Goal: Information Seeking & Learning: Learn about a topic

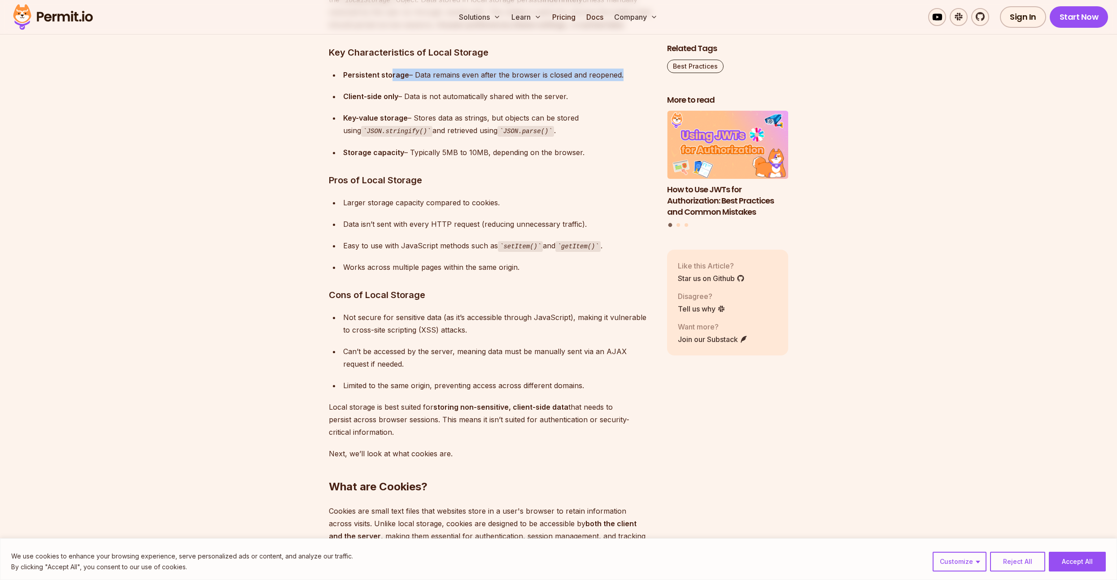
drag, startPoint x: 391, startPoint y: 80, endPoint x: 448, endPoint y: 113, distance: 66.1
click at [441, 107] on ul "Persistent storage – Data remains even after the browser is closed and reopened…" at bounding box center [491, 114] width 324 height 90
drag, startPoint x: 485, startPoint y: 160, endPoint x: 485, endPoint y: 181, distance: 20.6
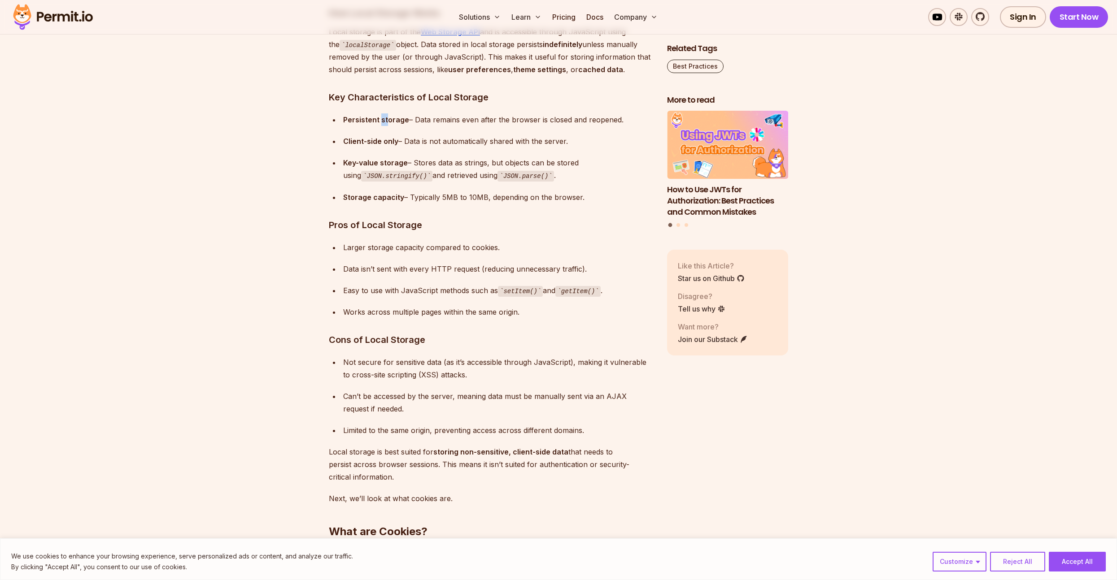
click at [427, 127] on ul "Persistent storage – Data remains even after the browser is closed and reopened…" at bounding box center [491, 158] width 324 height 90
click at [435, 138] on div "Client-side only – Data is not automatically shared with the server." at bounding box center [497, 141] width 309 height 13
drag, startPoint x: 427, startPoint y: 120, endPoint x: 461, endPoint y: 125, distance: 33.5
click at [461, 122] on div "Persistent storage – Data remains even after the browser is closed and reopened." at bounding box center [497, 119] width 309 height 13
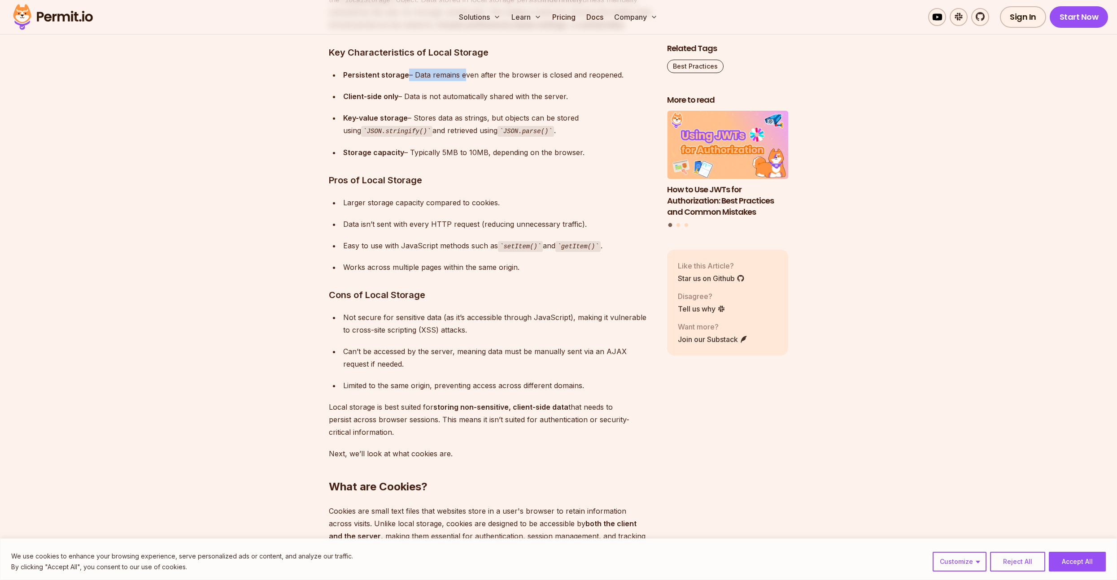
scroll to position [1514, 0]
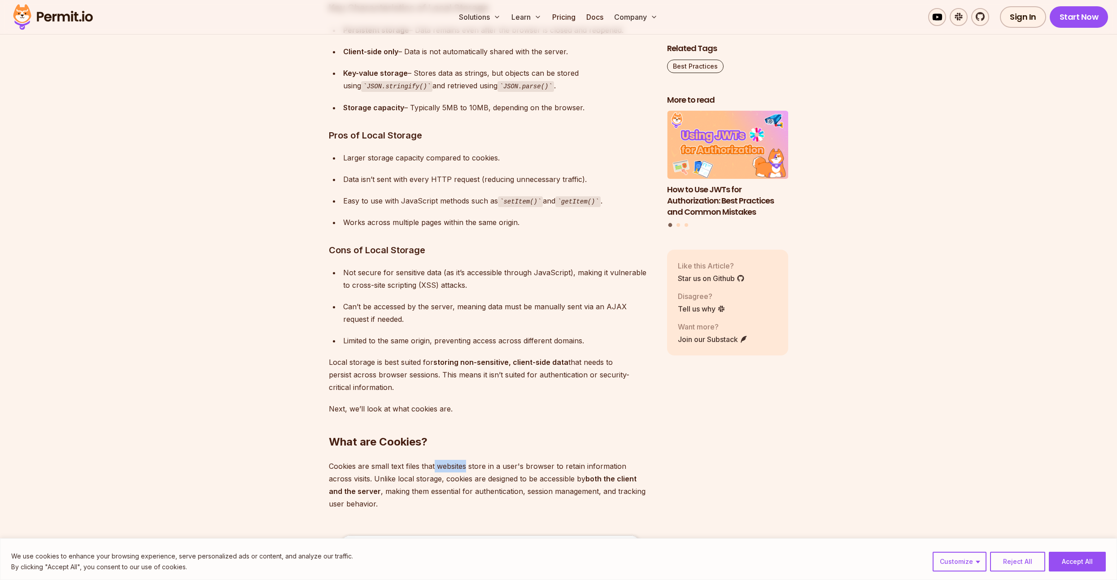
drag, startPoint x: 440, startPoint y: 462, endPoint x: 499, endPoint y: 468, distance: 59.0
click at [488, 468] on p "Cookies are small text files that websites store in a user's browser to retain …" at bounding box center [491, 485] width 324 height 50
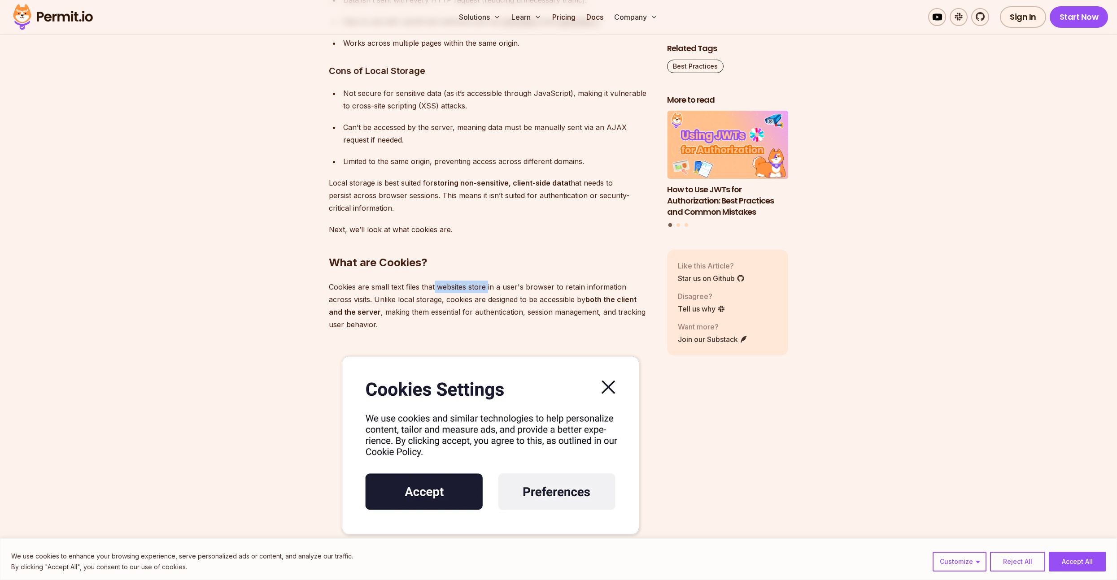
scroll to position [1738, 0]
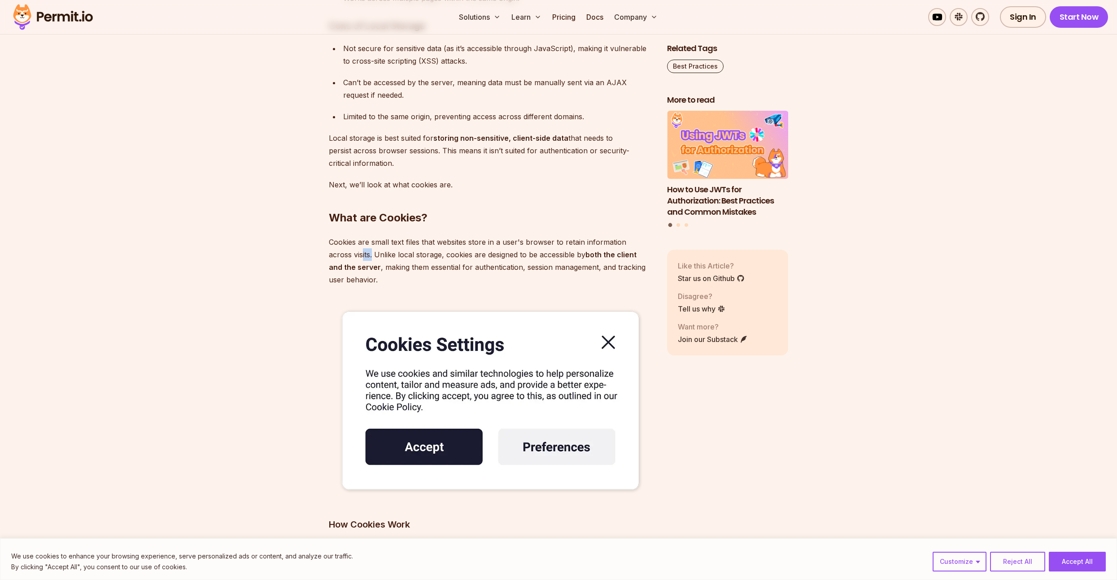
drag, startPoint x: 362, startPoint y: 253, endPoint x: 383, endPoint y: 254, distance: 20.6
click at [377, 254] on p "Cookies are small text files that websites store in a user's browser to retain …" at bounding box center [491, 261] width 324 height 50
drag, startPoint x: 392, startPoint y: 255, endPoint x: 445, endPoint y: 258, distance: 52.6
click at [413, 255] on p "Cookies are small text files that websites store in a user's browser to retain …" at bounding box center [491, 261] width 324 height 50
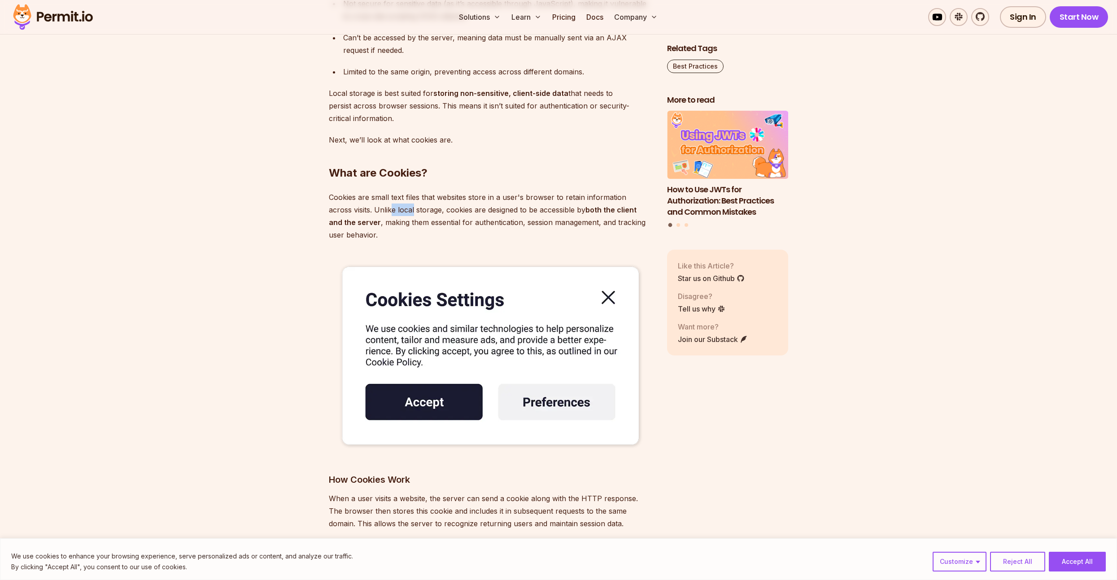
scroll to position [1828, 0]
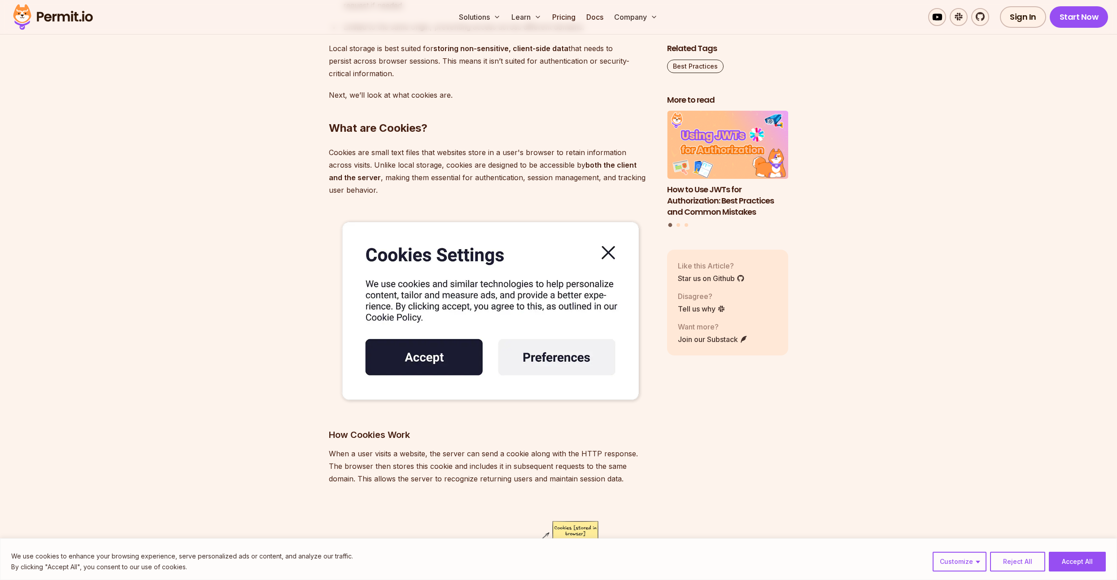
drag, startPoint x: 381, startPoint y: 433, endPoint x: 433, endPoint y: 444, distance: 53.6
click at [427, 448] on p "When a user visits a website, the server can send a cookie along with the HTTP …" at bounding box center [491, 467] width 324 height 38
drag, startPoint x: 363, startPoint y: 442, endPoint x: 417, endPoint y: 442, distance: 53.8
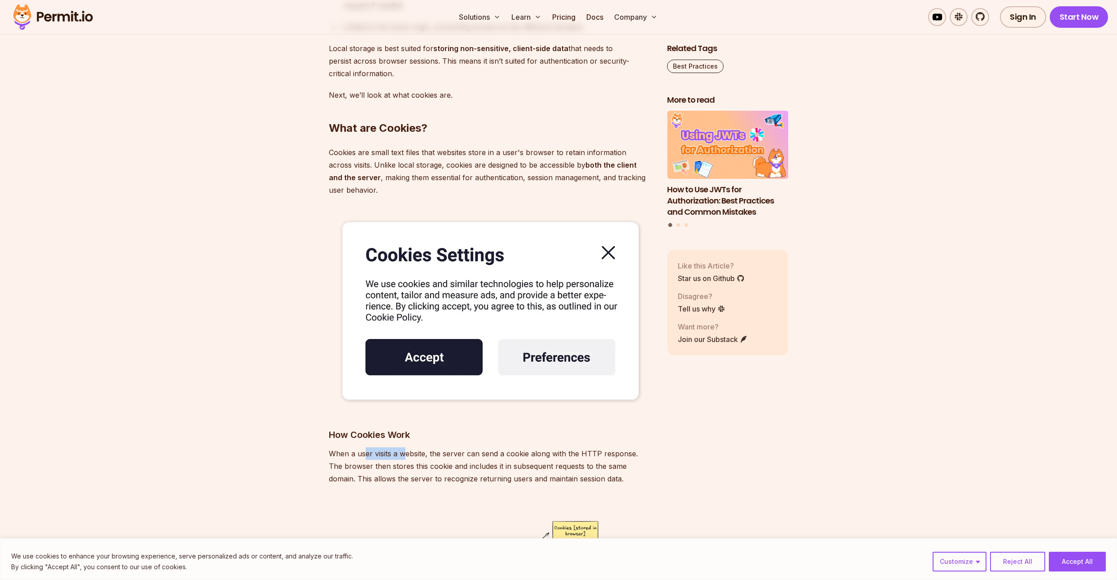
scroll to position [1873, 0]
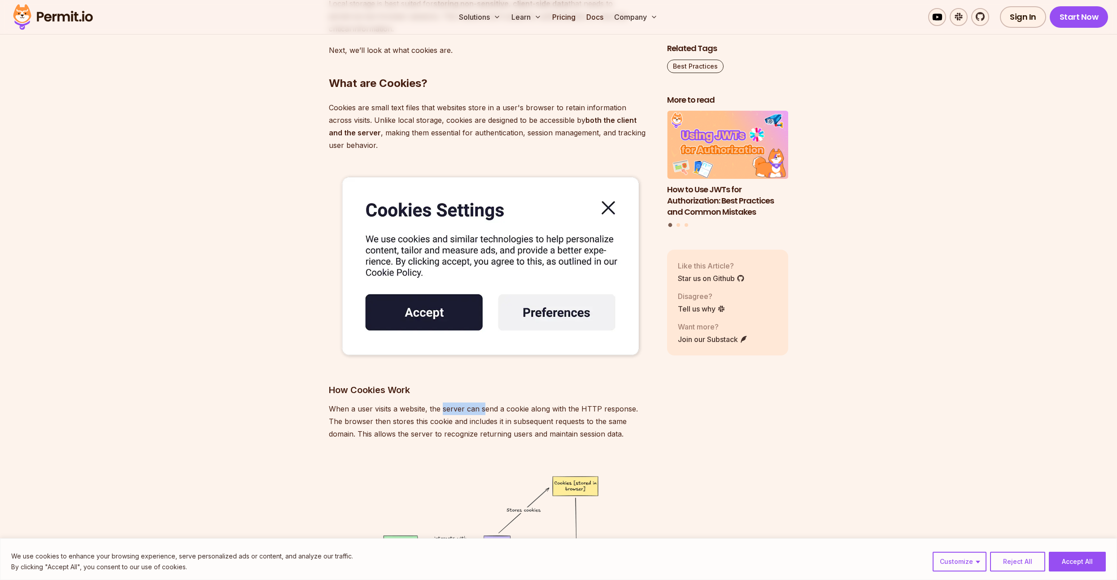
drag, startPoint x: 443, startPoint y: 410, endPoint x: 504, endPoint y: 410, distance: 60.1
click at [492, 410] on p "When a user visits a website, the server can send a cookie along with the HTTP …" at bounding box center [491, 422] width 324 height 38
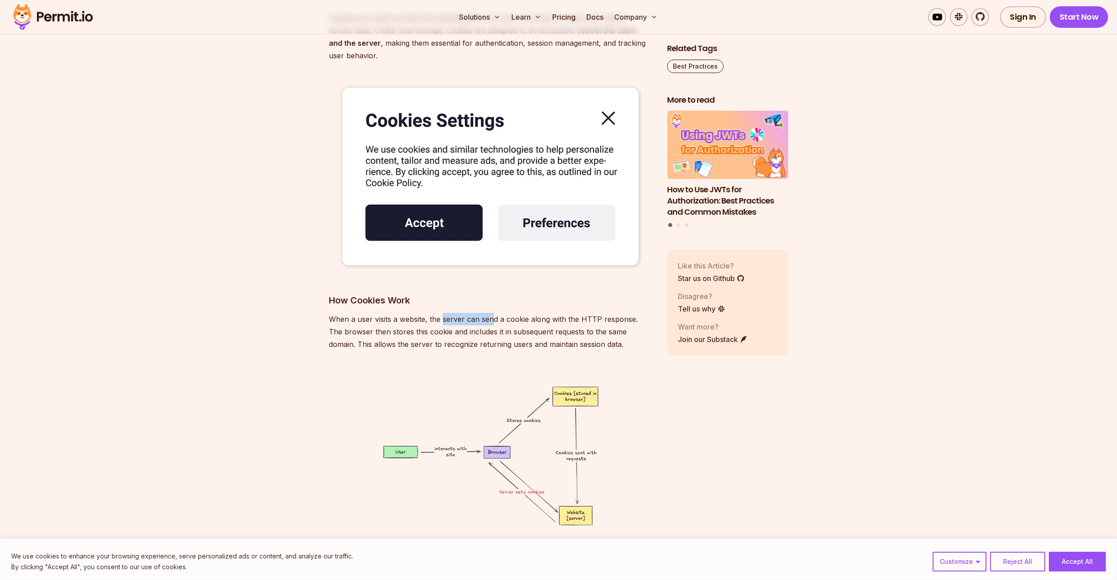
scroll to position [2007, 0]
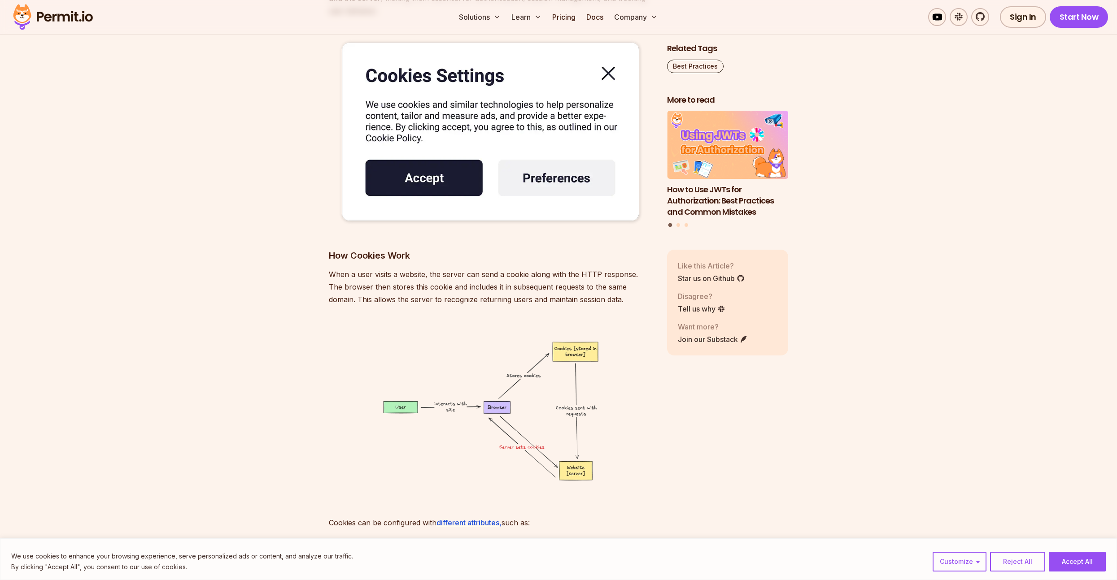
drag, startPoint x: 428, startPoint y: 275, endPoint x: 408, endPoint y: 273, distance: 20.7
click at [427, 274] on p "When a user visits a website, the server can send a cookie along with the HTTP …" at bounding box center [491, 287] width 324 height 38
drag, startPoint x: 406, startPoint y: 273, endPoint x: 425, endPoint y: 274, distance: 18.9
click at [425, 274] on p "When a user visits a website, the server can send a cookie along with the HTTP …" at bounding box center [491, 287] width 324 height 38
click at [440, 276] on p "When a user visits a website, the server can send a cookie along with the HTTP …" at bounding box center [491, 287] width 324 height 38
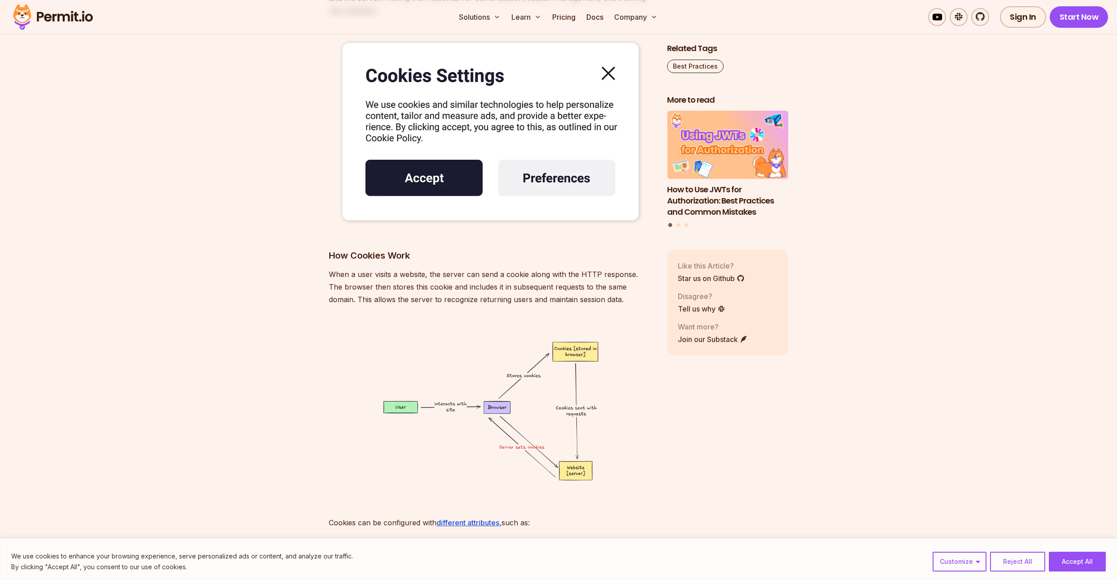
click at [477, 279] on p "When a user visits a website, the server can send a cookie along with the HTTP …" at bounding box center [491, 287] width 324 height 38
drag, startPoint x: 428, startPoint y: 267, endPoint x: 434, endPoint y: 272, distance: 7.6
click at [425, 274] on p "When a user visits a website, the server can send a cookie along with the HTTP …" at bounding box center [491, 287] width 324 height 38
drag, startPoint x: 369, startPoint y: 283, endPoint x: 389, endPoint y: 287, distance: 20.5
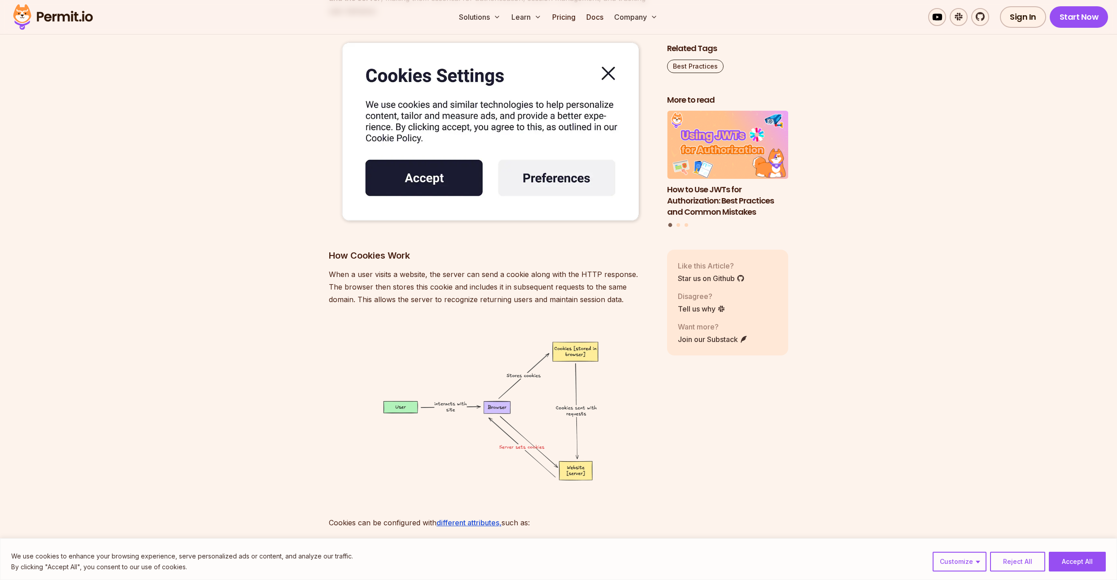
click at [383, 285] on p "When a user visits a website, the server can send a cookie along with the HTTP …" at bounding box center [491, 287] width 324 height 38
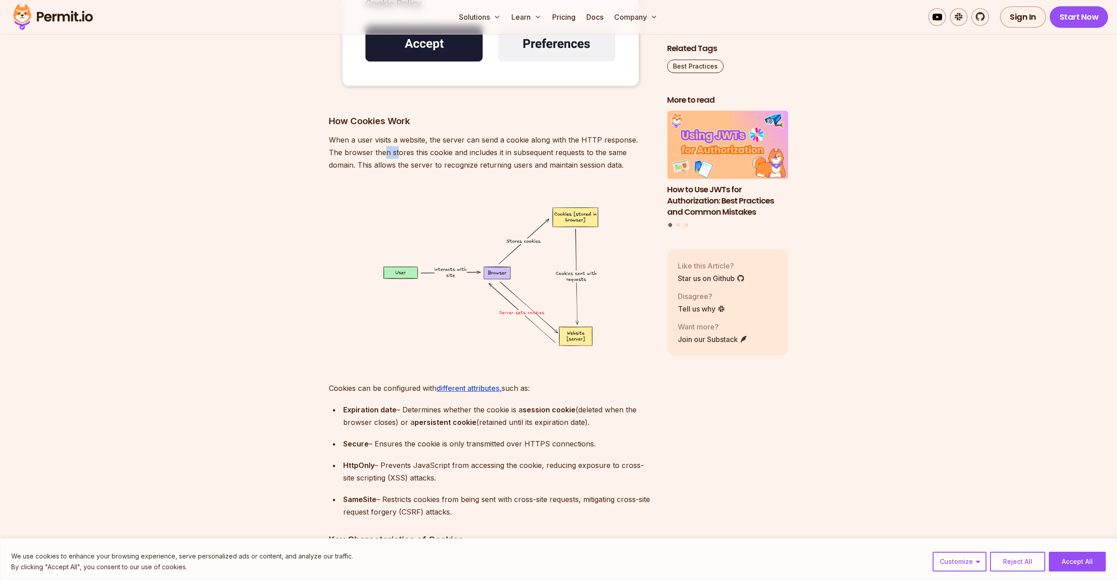
scroll to position [2231, 0]
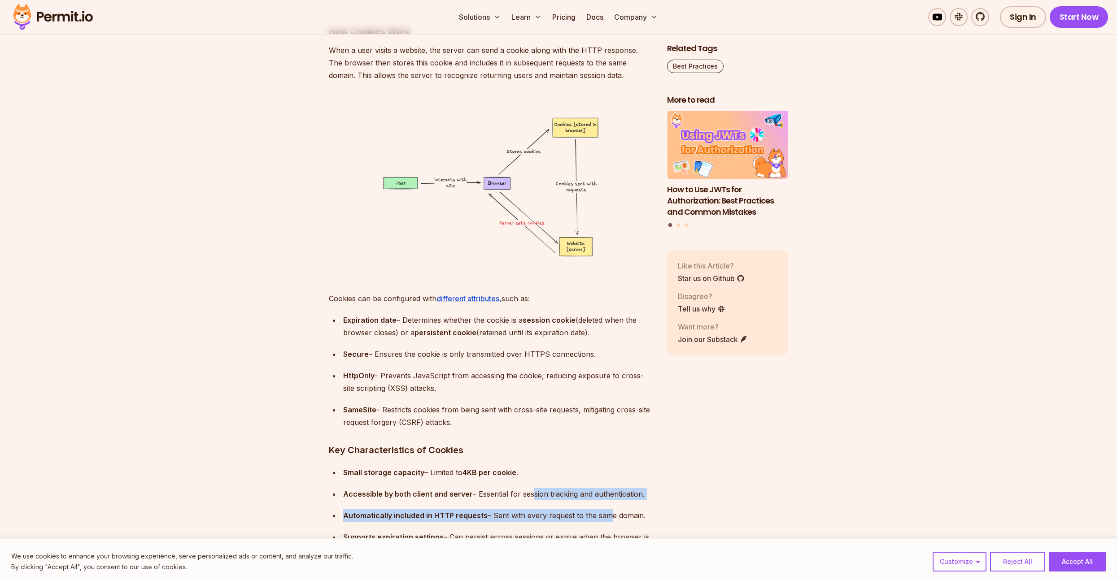
drag, startPoint x: 529, startPoint y: 498, endPoint x: 617, endPoint y: 511, distance: 89.3
click at [617, 511] on ul "Small storage capacity – Limited to 4KB per cookie . Accessible by both client …" at bounding box center [491, 511] width 324 height 90
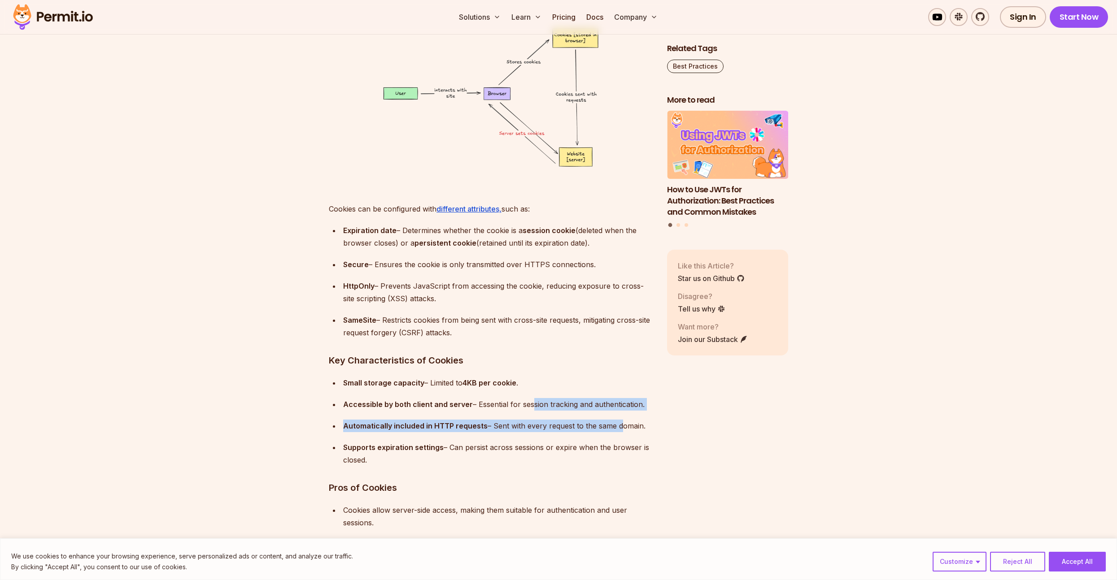
scroll to position [2411, 0]
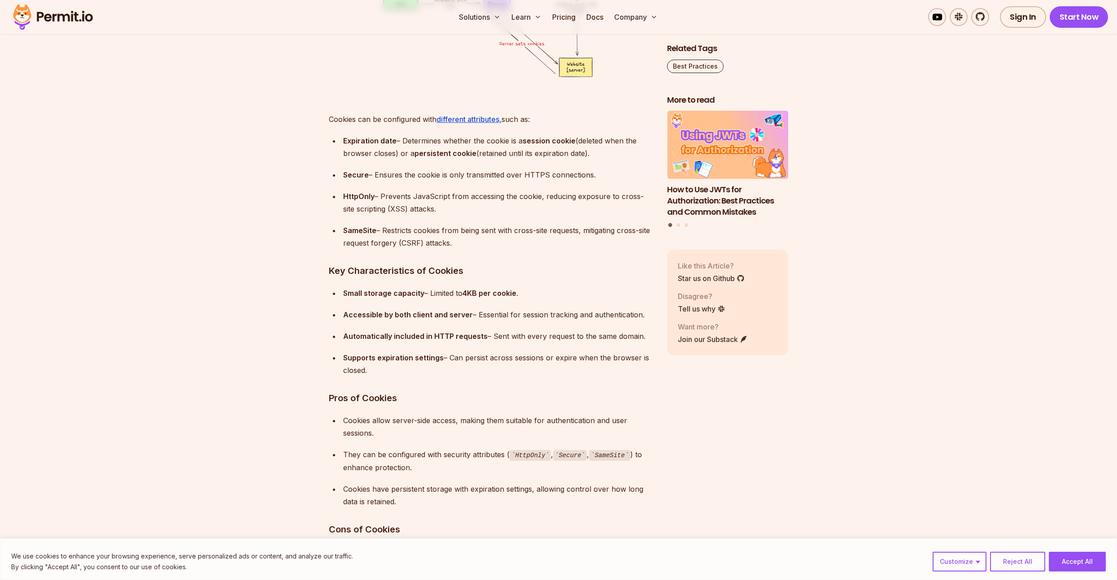
click at [411, 364] on div "Supports expiration settings – Can persist across sessions or expire when the b…" at bounding box center [497, 364] width 309 height 25
drag, startPoint x: 395, startPoint y: 366, endPoint x: 419, endPoint y: 376, distance: 25.7
click at [414, 374] on div "Supports expiration settings – Can persist across sessions or expire when the b…" at bounding box center [497, 364] width 309 height 25
drag, startPoint x: 400, startPoint y: 379, endPoint x: 376, endPoint y: 365, distance: 28.5
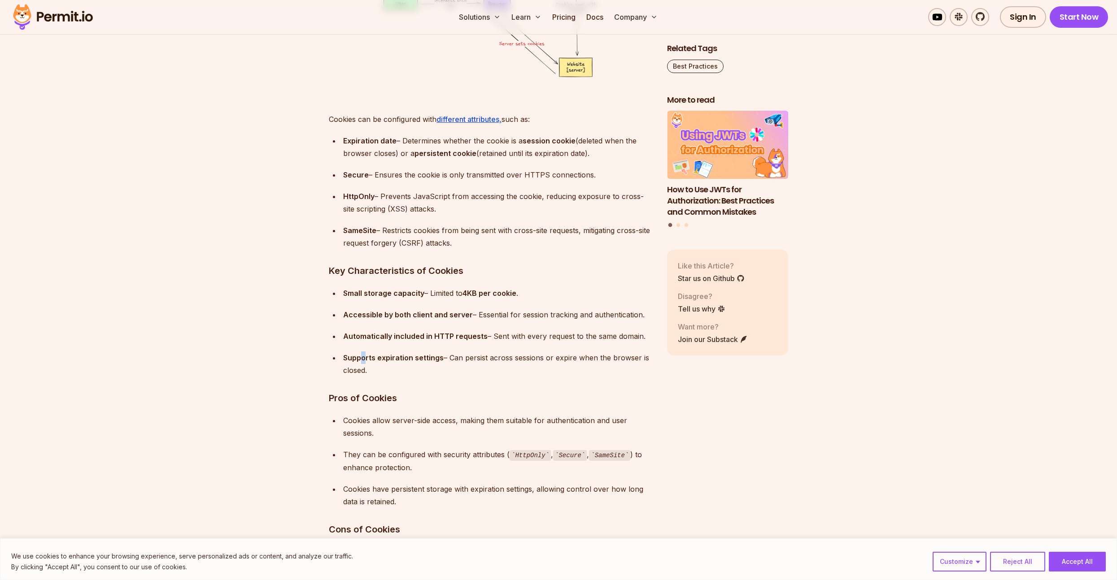
drag, startPoint x: 365, startPoint y: 358, endPoint x: 383, endPoint y: 365, distance: 19.7
click at [381, 364] on div "Supports expiration settings – Can persist across sessions or expire when the b…" at bounding box center [497, 364] width 309 height 25
click at [388, 368] on div "Supports expiration settings – Can persist across sessions or expire when the b…" at bounding box center [497, 364] width 309 height 25
drag, startPoint x: 354, startPoint y: 354, endPoint x: 382, endPoint y: 371, distance: 33.6
click at [380, 370] on div "Supports expiration settings – Can persist across sessions or expire when the b…" at bounding box center [497, 364] width 309 height 25
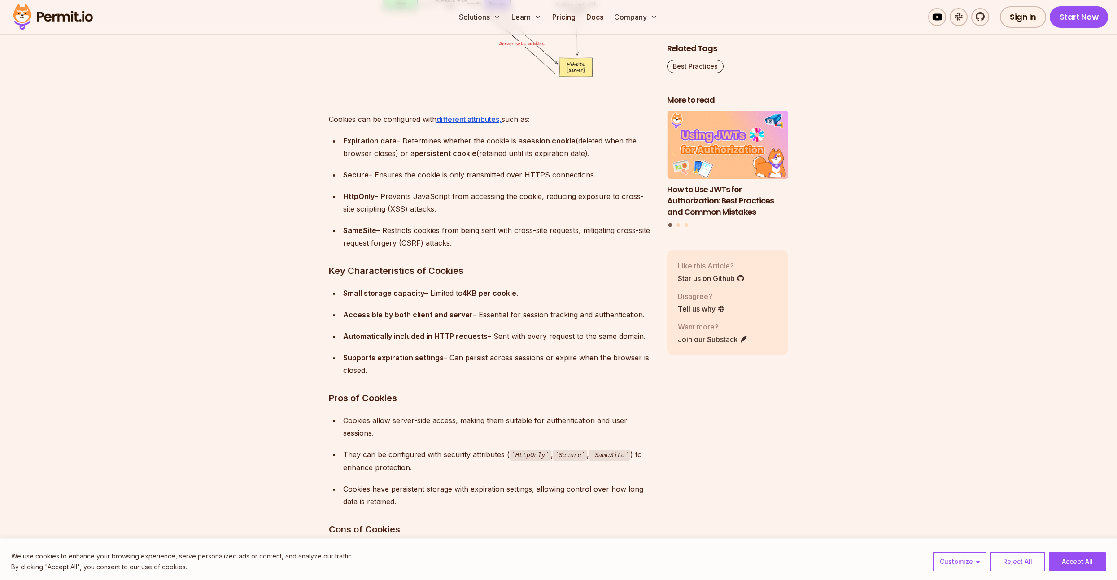
drag, startPoint x: 342, startPoint y: 395, endPoint x: 380, endPoint y: 409, distance: 40.6
drag, startPoint x: 359, startPoint y: 404, endPoint x: 384, endPoint y: 424, distance: 32.2
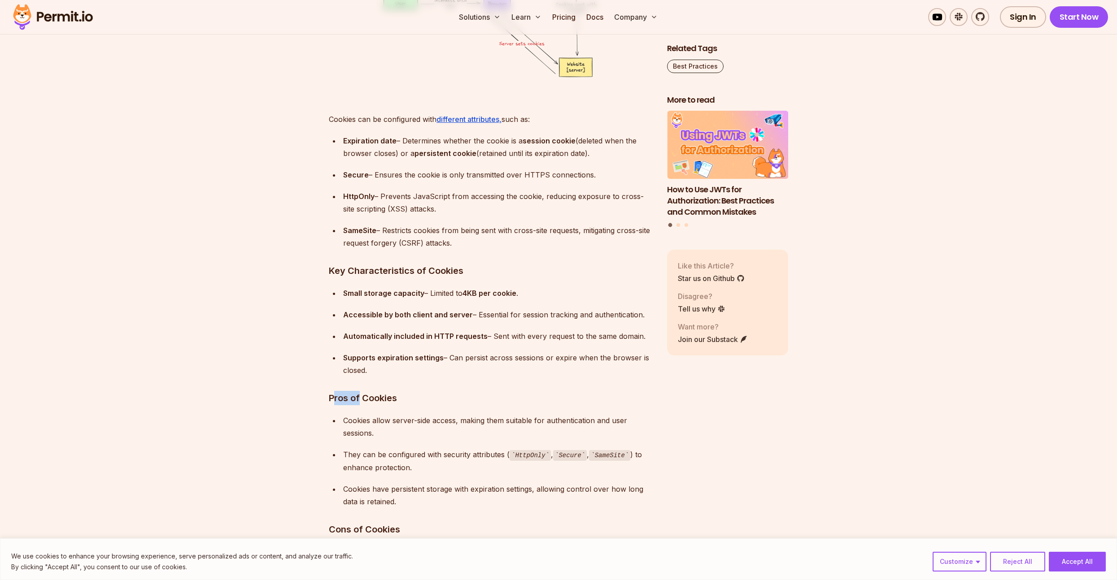
click at [387, 433] on div "Cookies allow server-side access, making them suitable for authentication and u…" at bounding box center [497, 426] width 309 height 25
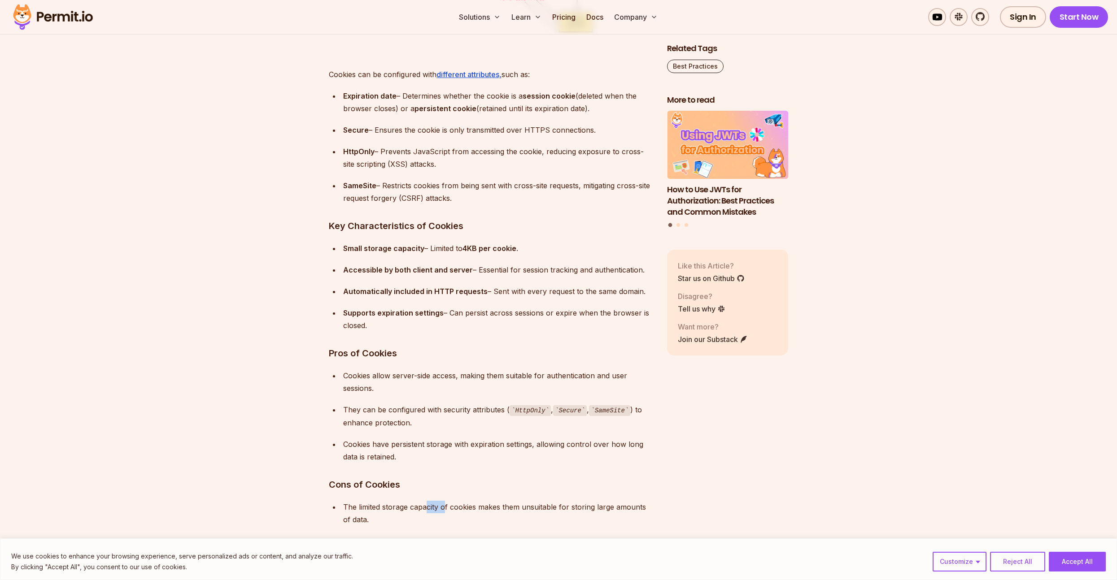
drag, startPoint x: 445, startPoint y: 508, endPoint x: 493, endPoint y: 504, distance: 47.7
click at [471, 507] on div "The limited storage capacity of cookies makes them unsuitable for storing large…" at bounding box center [497, 513] width 309 height 25
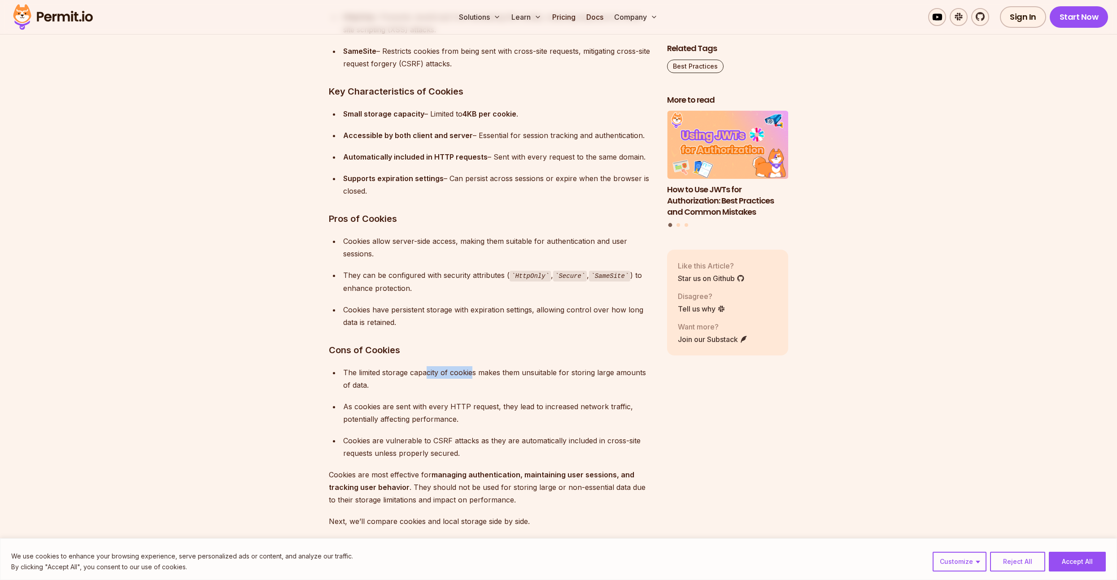
scroll to position [2635, 0]
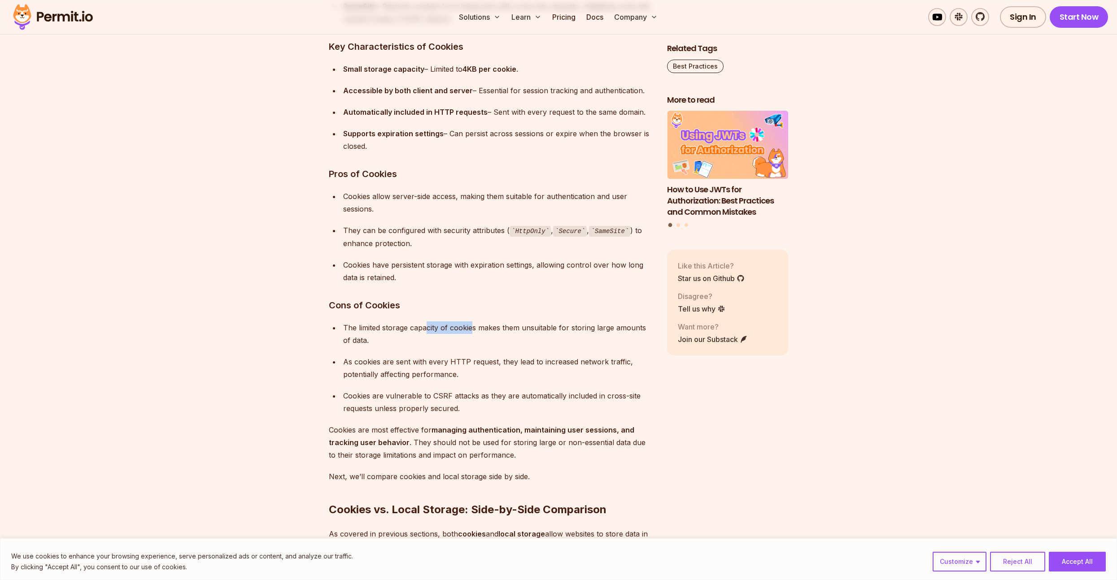
click at [1066, 565] on button "Accept All" at bounding box center [1076, 562] width 57 height 20
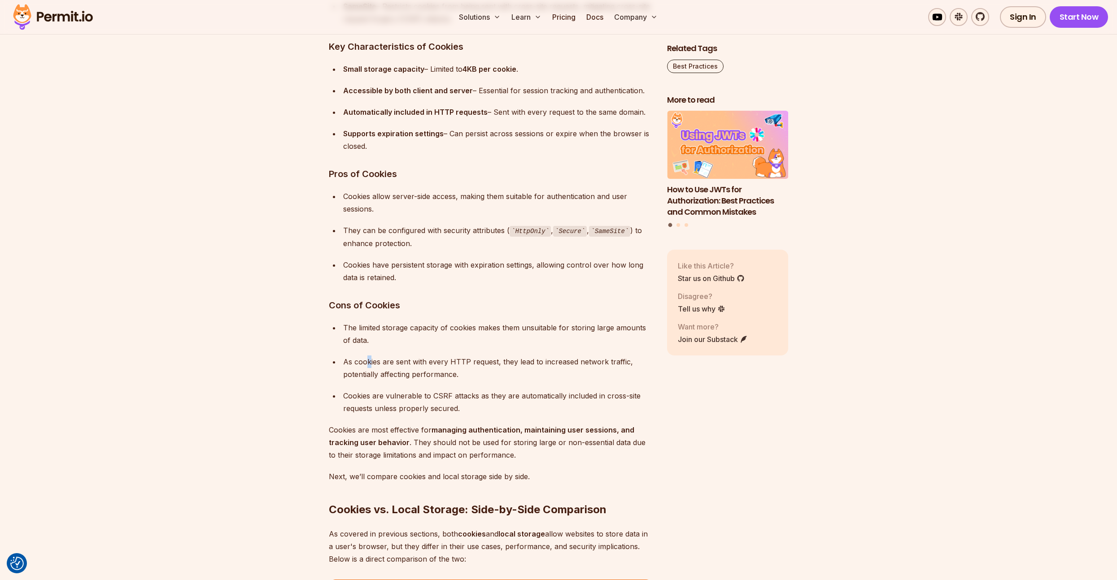
drag, startPoint x: 368, startPoint y: 363, endPoint x: 391, endPoint y: 363, distance: 22.9
click at [389, 363] on div "As cookies are sent with every HTTP request, they lead to increased network tra…" at bounding box center [497, 368] width 309 height 25
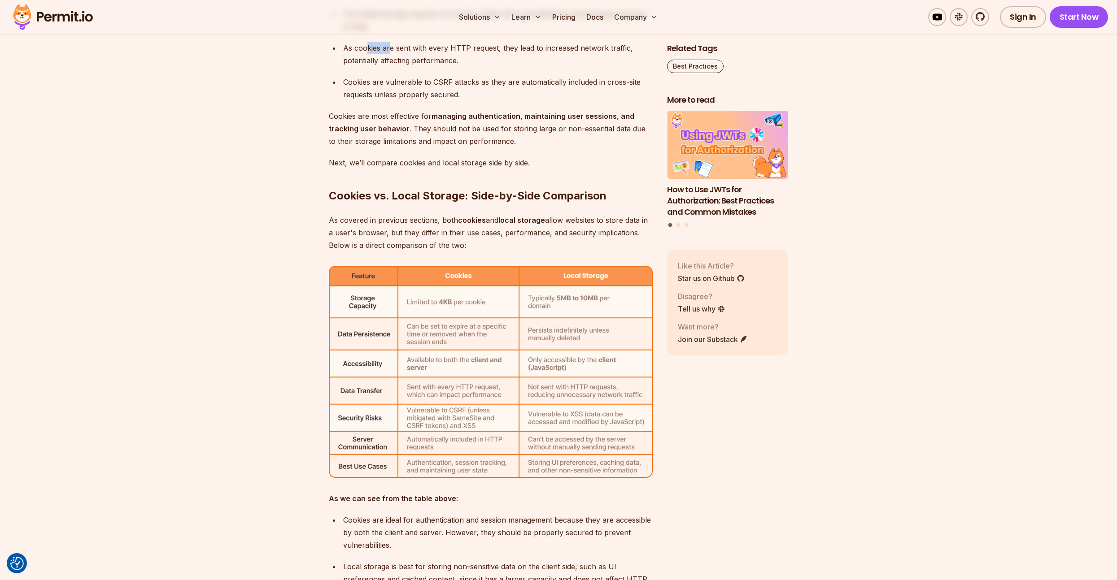
scroll to position [2994, 0]
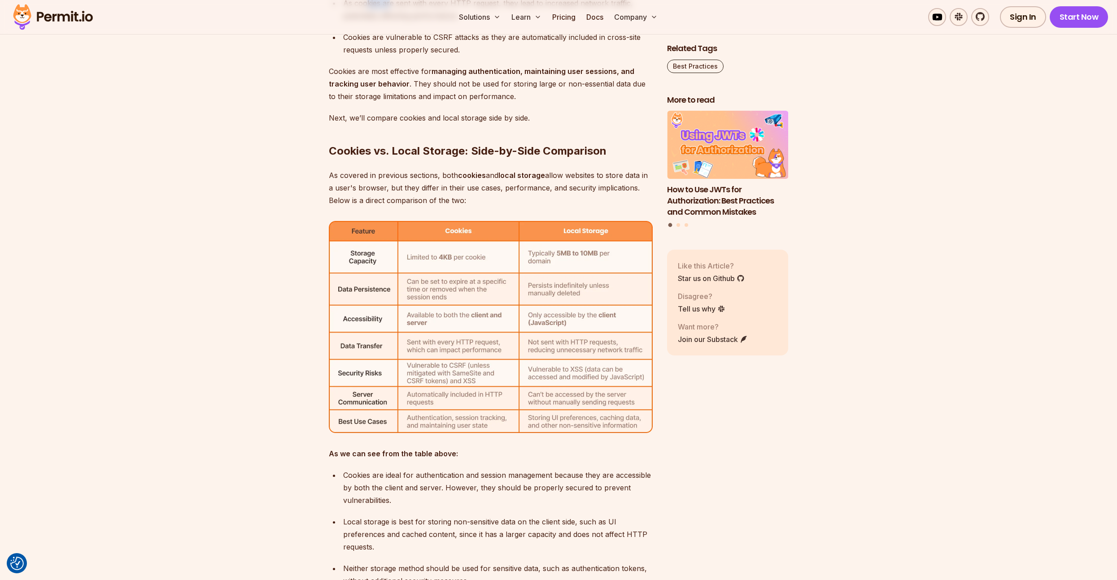
click at [554, 388] on img at bounding box center [491, 327] width 324 height 213
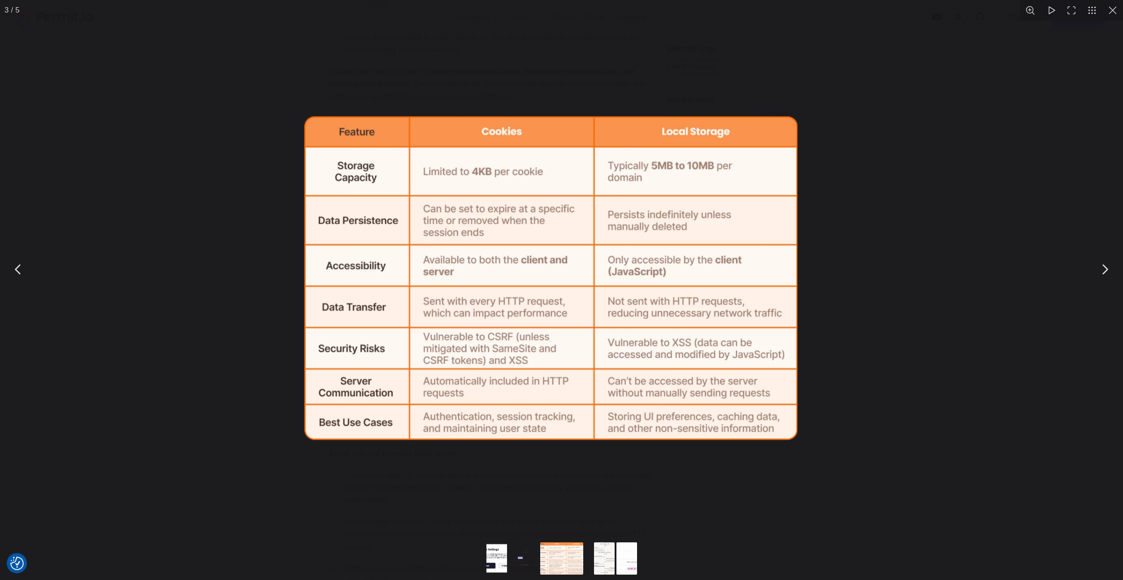
drag, startPoint x: 588, startPoint y: 406, endPoint x: 762, endPoint y: 429, distance: 175.0
click at [640, 419] on img "You can close this modal content with the ESC key" at bounding box center [550, 279] width 493 height 324
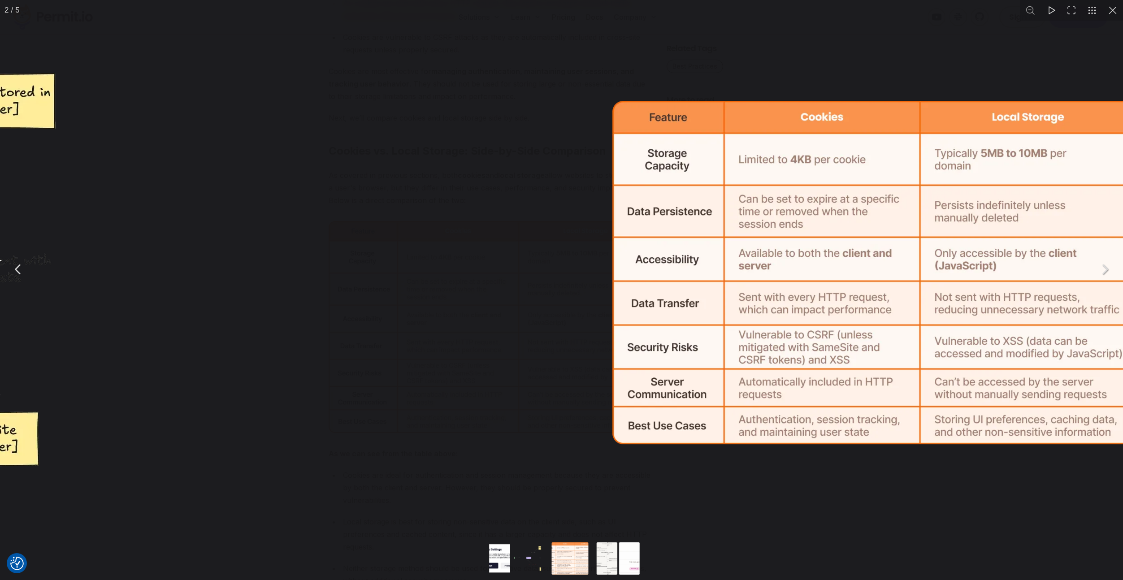
click at [784, 434] on img "You can close this modal content with the ESC key" at bounding box center [875, 272] width 524 height 343
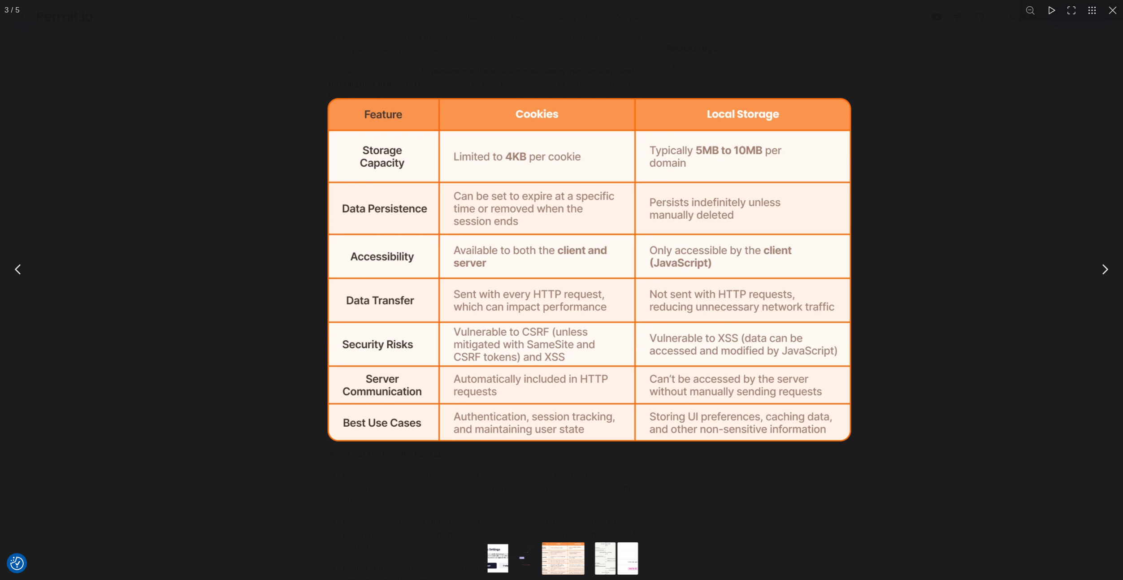
click at [577, 478] on div "You can close this modal content with the ESC key" at bounding box center [589, 269] width 1123 height 539
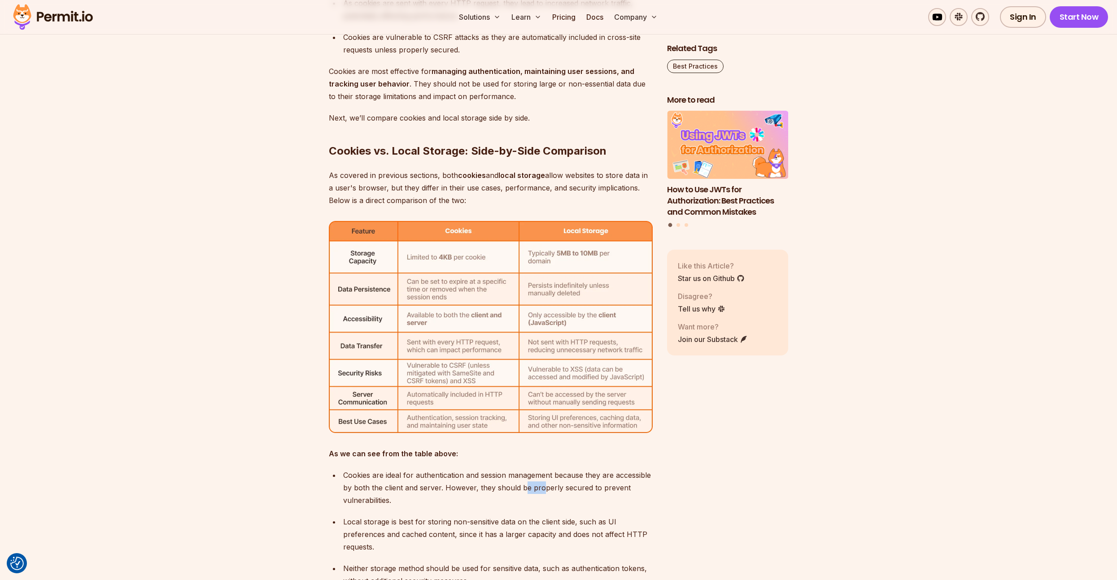
drag, startPoint x: 523, startPoint y: 486, endPoint x: 581, endPoint y: 493, distance: 58.7
click at [575, 492] on div "Cookies are ideal for authentication and session management because they are ac…" at bounding box center [497, 488] width 309 height 38
click at [590, 493] on div "Cookies are ideal for authentication and session management because they are ac…" at bounding box center [497, 488] width 309 height 38
drag, startPoint x: 470, startPoint y: 468, endPoint x: 535, endPoint y: 481, distance: 65.9
click at [511, 475] on div "Managing and storing data in the browser efficiently is a crucial aspect of bui…" at bounding box center [491, 89] width 324 height 4987
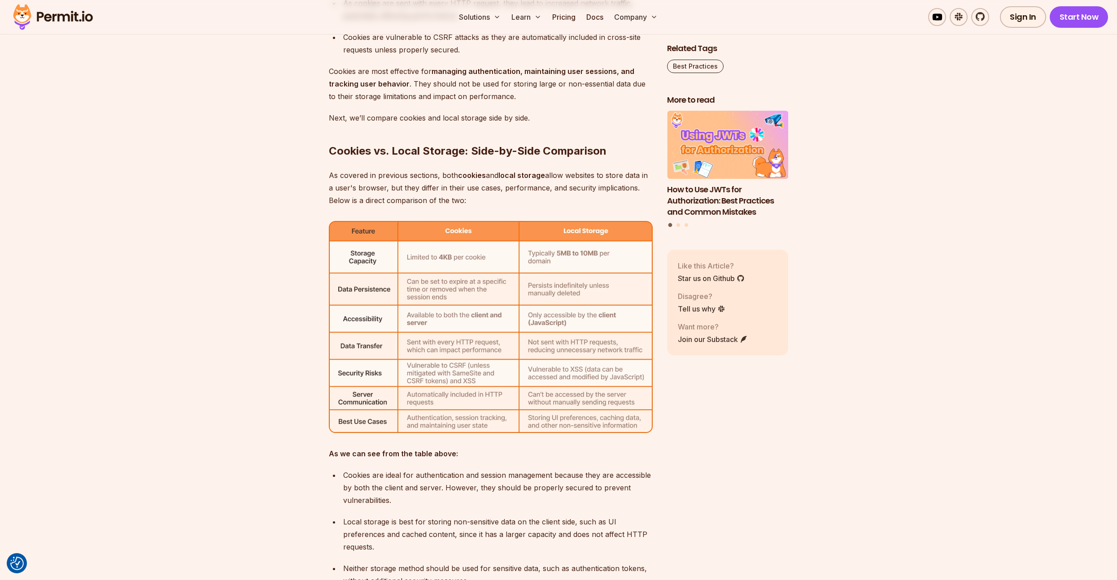
click at [537, 482] on div "Cookies are ideal for authentication and session management because they are ac…" at bounding box center [497, 488] width 309 height 38
drag, startPoint x: 537, startPoint y: 442, endPoint x: 573, endPoint y: 448, distance: 36.3
click at [569, 448] on div "Managing and storing data in the browser efficiently is a crucial aspect of bui…" at bounding box center [491, 89] width 324 height 4987
click at [573, 448] on p "As we can see from the table above:" at bounding box center [491, 454] width 324 height 13
drag, startPoint x: 554, startPoint y: 453, endPoint x: 579, endPoint y: 456, distance: 25.4
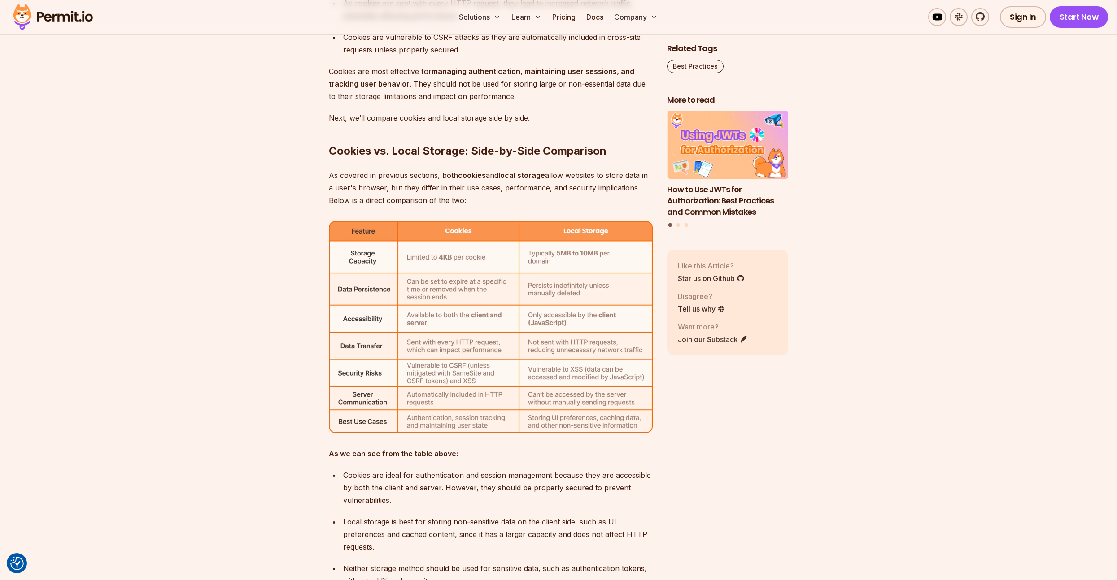
click at [578, 456] on p "As we can see from the table above:" at bounding box center [491, 454] width 324 height 13
drag, startPoint x: 566, startPoint y: 464, endPoint x: 449, endPoint y: 456, distance: 117.3
click at [555, 464] on div "Managing and storing data in the browser efficiently is a crucial aspect of bui…" at bounding box center [491, 89] width 324 height 4987
drag, startPoint x: 390, startPoint y: 460, endPoint x: 433, endPoint y: 465, distance: 43.8
click at [433, 465] on div "Managing and storing data in the browser efficiently is a crucial aspect of bui…" at bounding box center [491, 89] width 324 height 4987
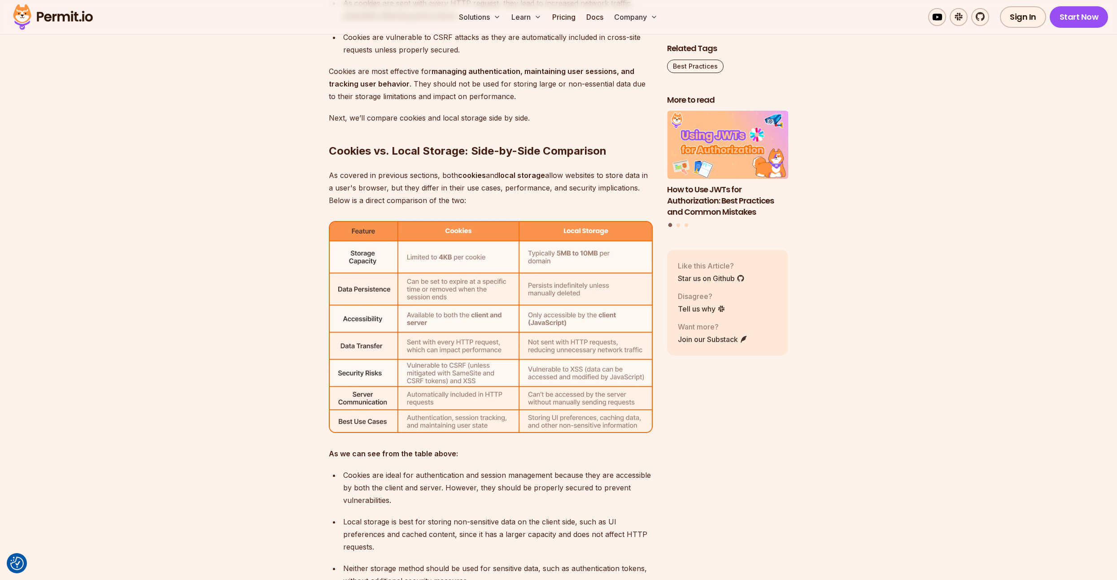
click at [448, 472] on div "Cookies are ideal for authentication and session management because they are ac…" at bounding box center [497, 488] width 309 height 38
drag, startPoint x: 372, startPoint y: 453, endPoint x: 448, endPoint y: 478, distance: 80.3
click at [448, 478] on div "Managing and storing data in the browser efficiently is a crucial aspect of bui…" at bounding box center [491, 89] width 324 height 4987
click at [449, 478] on div "Cookies are ideal for authentication and session management because they are ac…" at bounding box center [497, 488] width 309 height 38
drag, startPoint x: 472, startPoint y: 473, endPoint x: 372, endPoint y: 453, distance: 102.0
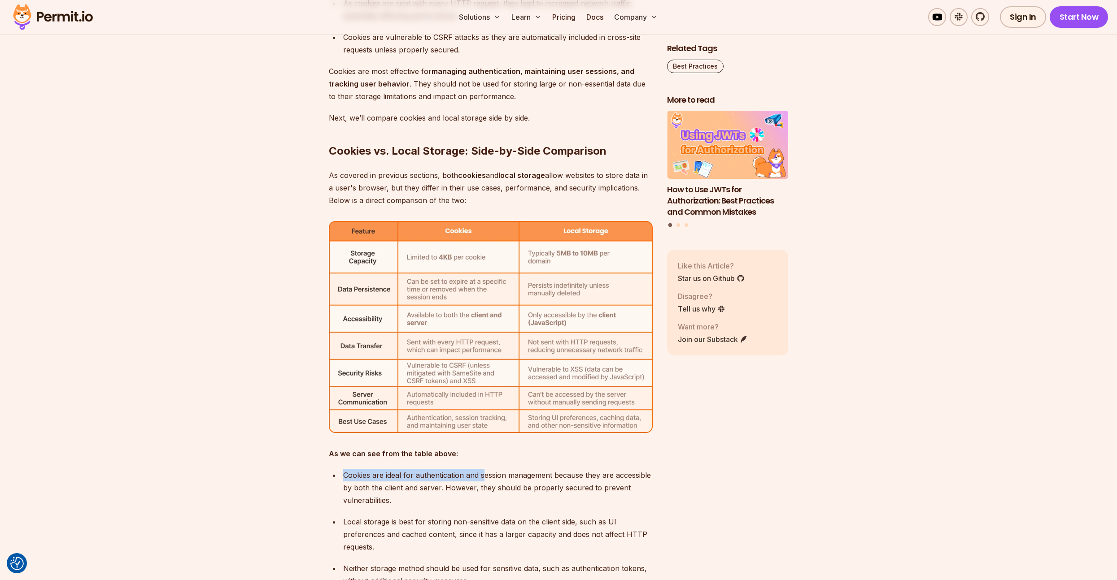
click at [372, 453] on div "Managing and storing data in the browser efficiently is a crucial aspect of bui…" at bounding box center [491, 89] width 324 height 4987
click at [369, 452] on strong "As we can see from the table above:" at bounding box center [393, 453] width 129 height 9
drag, startPoint x: 326, startPoint y: 447, endPoint x: 434, endPoint y: 472, distance: 111.3
click at [426, 471] on section "Table of Contents Managing and storing data in the browser efficiently is a cru…" at bounding box center [558, 201] width 1117 height 5304
click at [435, 473] on div "Cookies are ideal for authentication and session management because they are ac…" at bounding box center [497, 488] width 309 height 38
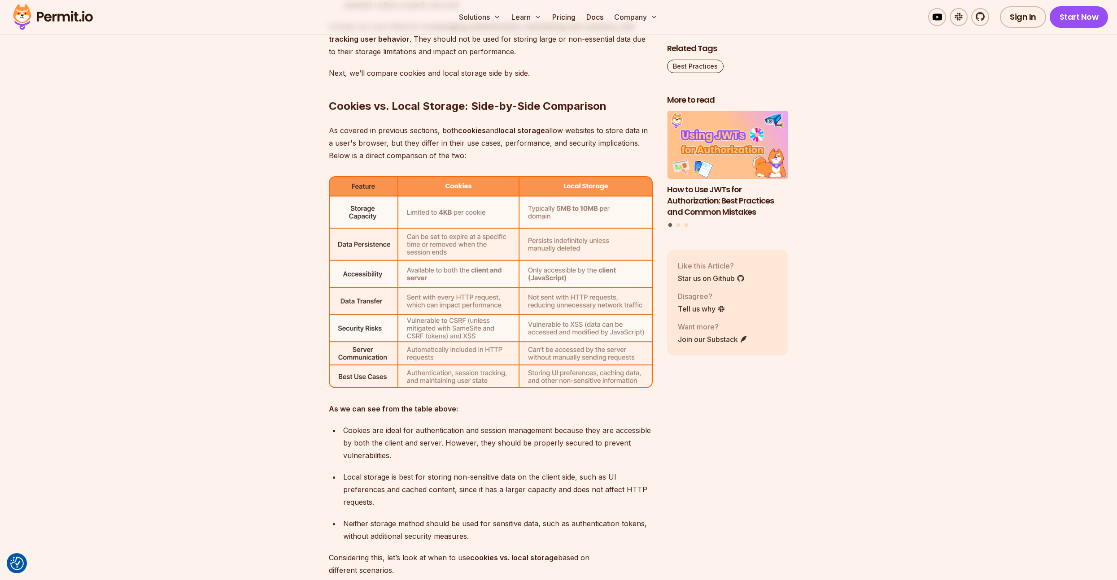
scroll to position [2994, 0]
